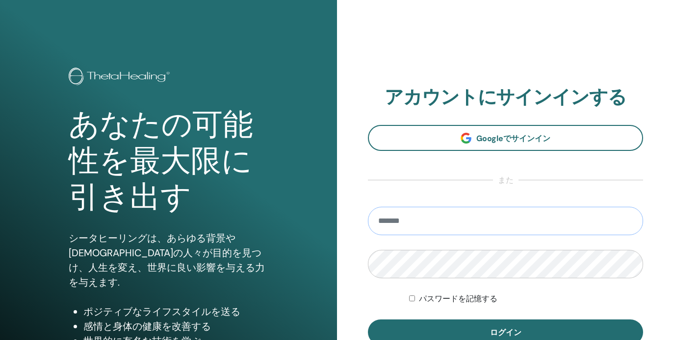
type input "**********"
click at [505, 333] on button "ログイン" at bounding box center [505, 333] width 275 height 26
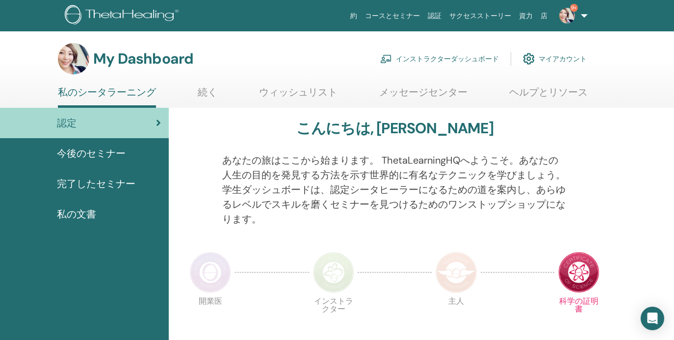
click at [454, 57] on link "インストラクターダッシュボード" at bounding box center [439, 59] width 119 height 22
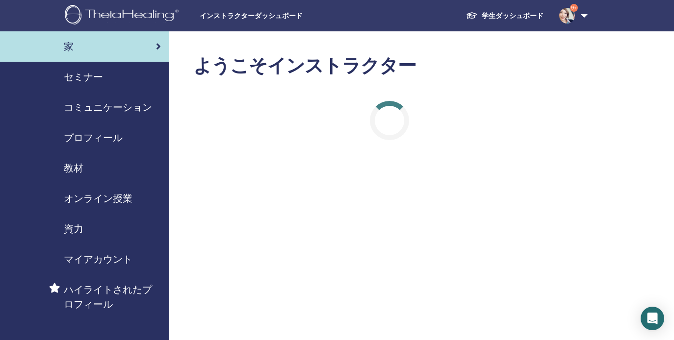
click at [84, 81] on span "セミナー" at bounding box center [83, 77] width 39 height 15
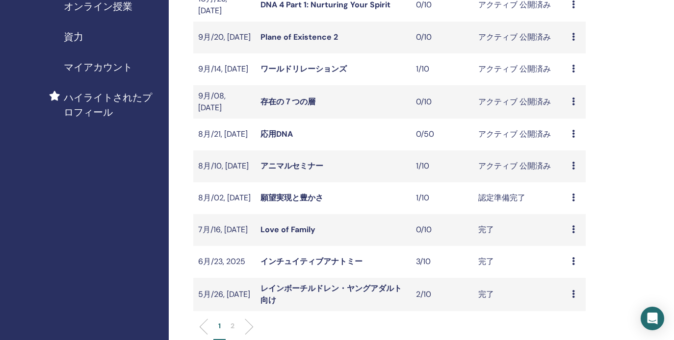
scroll to position [192, 0]
click at [574, 163] on icon at bounding box center [573, 166] width 3 height 8
click at [574, 200] on link "出席者" at bounding box center [568, 201] width 24 height 10
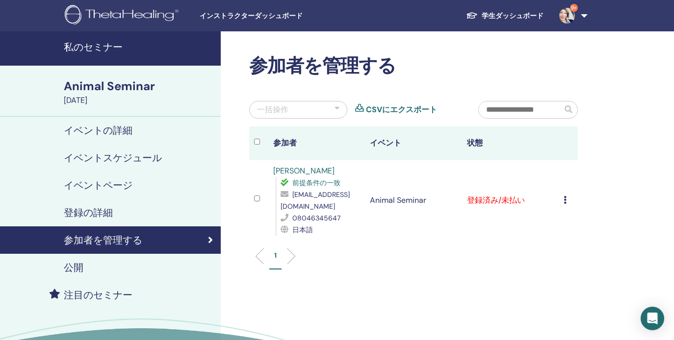
click at [564, 203] on icon at bounding box center [565, 200] width 3 height 8
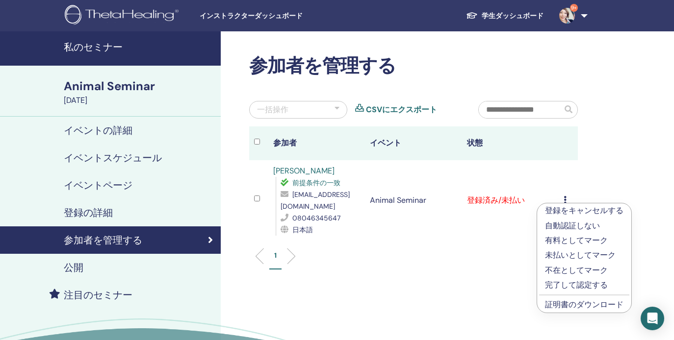
click at [582, 306] on link "証明書のダウンロード" at bounding box center [584, 305] width 78 height 10
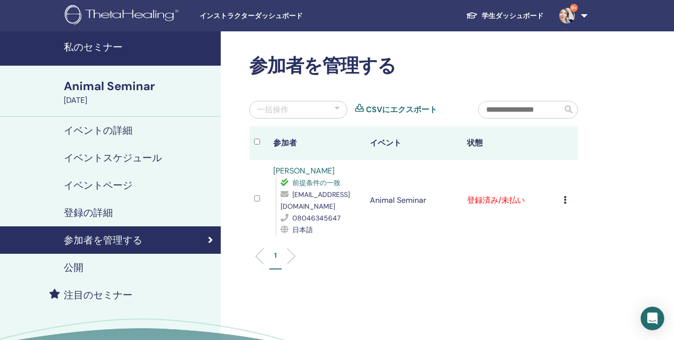
click at [564, 201] on icon at bounding box center [565, 200] width 3 height 8
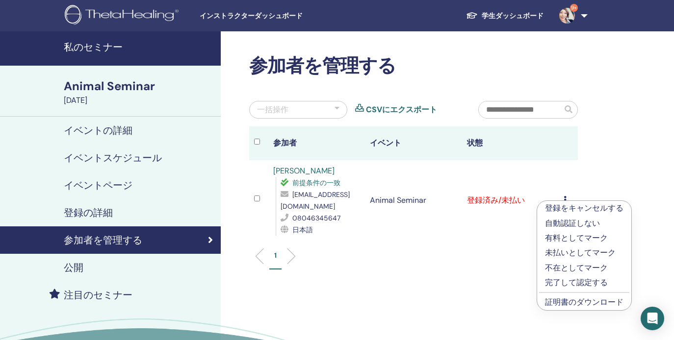
click at [502, 258] on ul "1" at bounding box center [413, 260] width 312 height 19
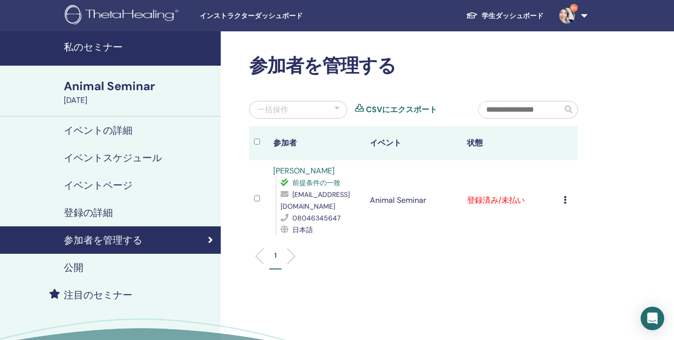
click at [78, 269] on h4 "公開" at bounding box center [74, 268] width 20 height 12
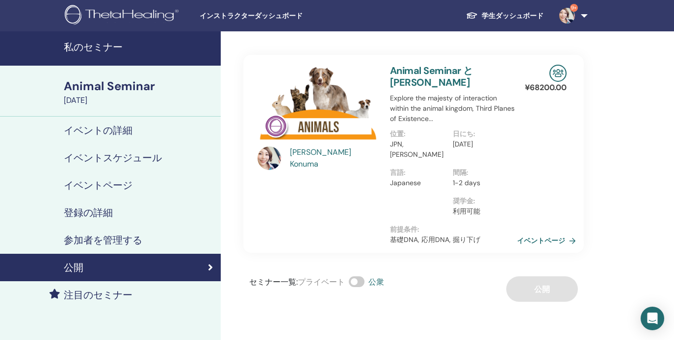
click at [542, 233] on link "イベントページ" at bounding box center [548, 240] width 63 height 15
